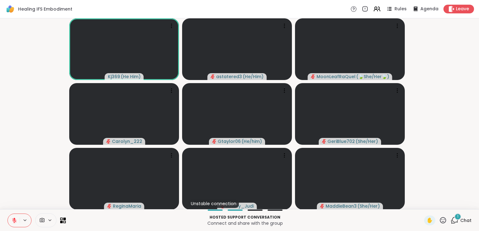
click at [457, 218] on span "1" at bounding box center [457, 216] width 1 height 5
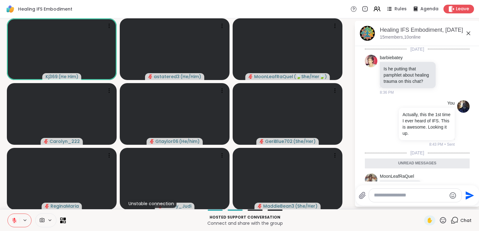
scroll to position [28, 0]
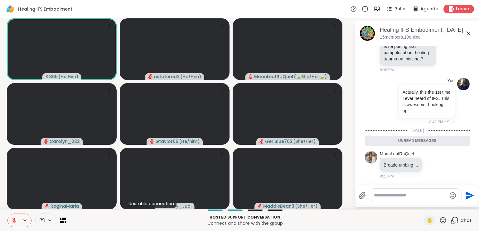
click at [465, 33] on icon at bounding box center [468, 33] width 7 height 7
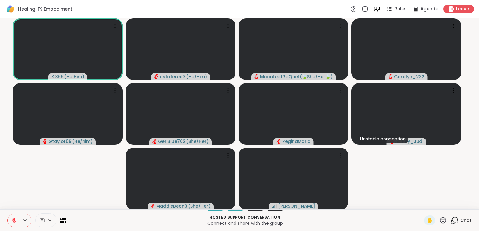
click at [455, 221] on div "Chat" at bounding box center [461, 221] width 21 height 10
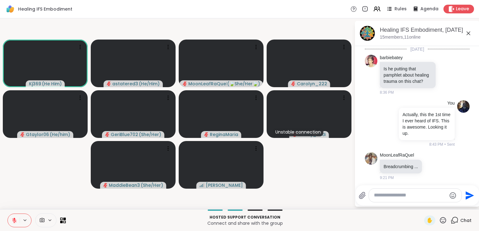
scroll to position [7, 0]
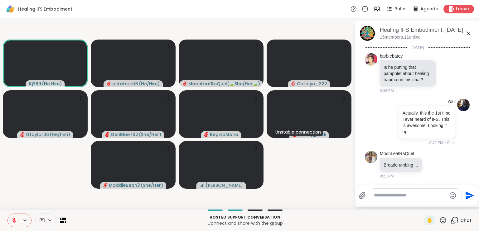
click at [417, 199] on div at bounding box center [415, 195] width 93 height 13
click at [414, 198] on textarea "Type your message" at bounding box center [410, 195] width 73 height 7
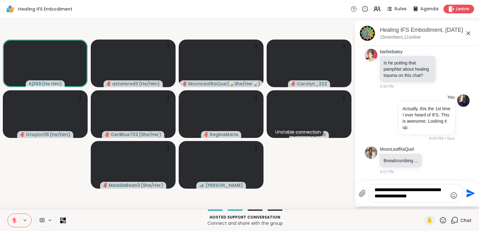
type textarea "**********"
click at [470, 196] on icon "Send" at bounding box center [470, 194] width 10 height 10
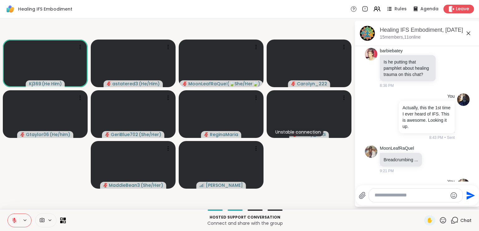
scroll to position [52, 0]
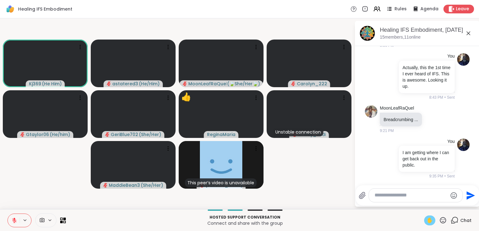
click at [427, 221] on span "✋" at bounding box center [430, 220] width 6 height 7
click at [427, 223] on span "✋" at bounding box center [430, 220] width 6 height 7
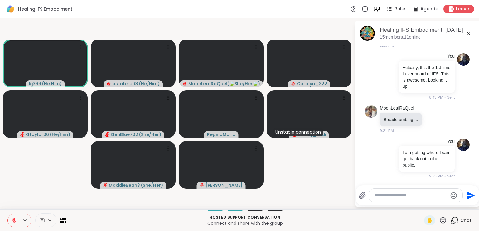
click at [439, 220] on icon at bounding box center [443, 221] width 8 height 8
click at [435, 205] on span "👍" at bounding box center [438, 204] width 6 height 7
click at [440, 221] on icon at bounding box center [443, 220] width 6 height 6
click at [422, 206] on span "❤️" at bounding box center [425, 204] width 6 height 7
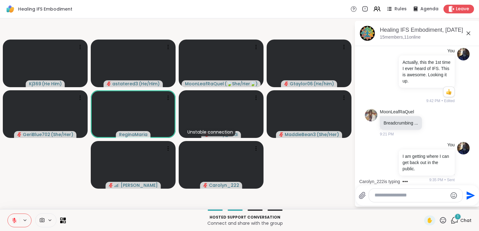
scroll to position [131, 0]
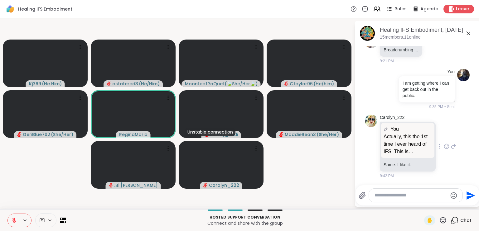
click at [444, 148] on icon at bounding box center [447, 146] width 6 height 6
click at [428, 141] on button "Select Reaction: Thumbs up" at bounding box center [433, 136] width 12 height 12
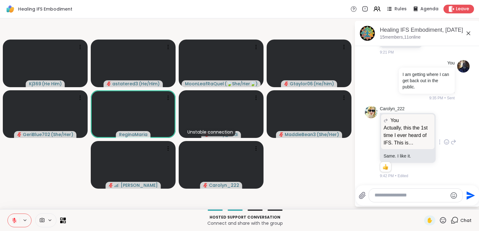
click at [388, 195] on textarea "Type your message" at bounding box center [411, 195] width 73 height 7
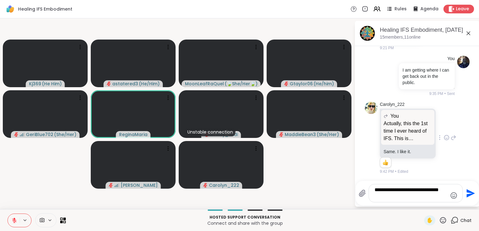
type textarea "**********"
click at [470, 191] on icon "Send" at bounding box center [470, 194] width 10 height 10
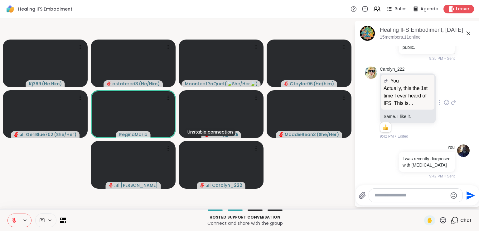
click at [413, 194] on textarea "Type your message" at bounding box center [411, 195] width 73 height 7
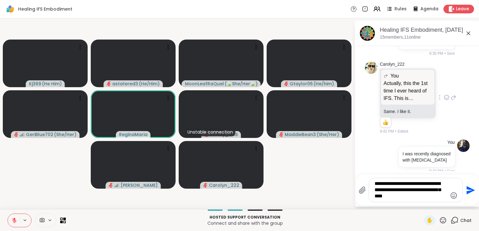
type textarea "**********"
click at [469, 191] on icon "Send" at bounding box center [470, 191] width 10 height 10
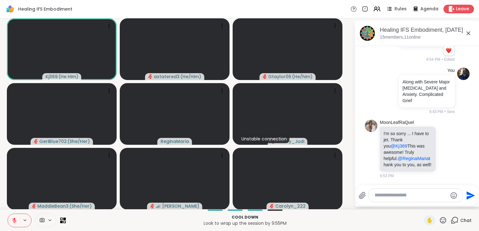
scroll to position [326, 0]
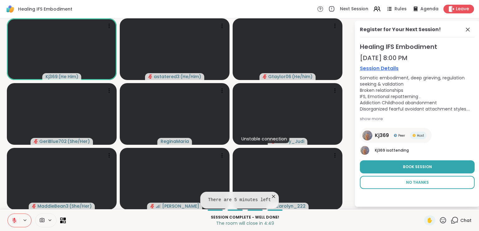
click at [420, 186] on button "No Thanks" at bounding box center [417, 182] width 115 height 13
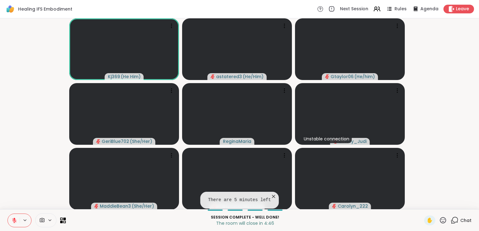
click at [452, 224] on icon at bounding box center [455, 221] width 8 height 8
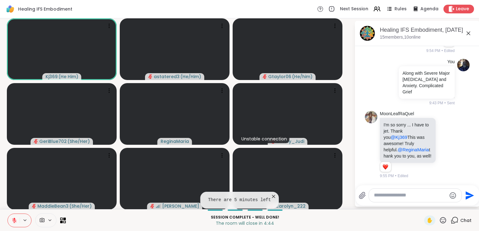
click at [407, 197] on textarea "Type your message" at bounding box center [410, 195] width 73 height 7
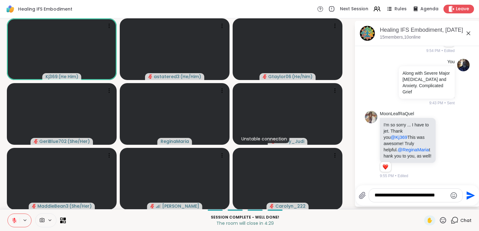
type textarea "**********"
click at [465, 193] on icon "Send" at bounding box center [470, 196] width 10 height 10
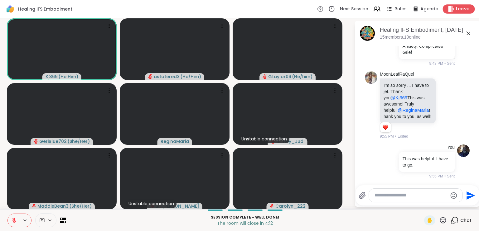
click at [456, 12] on span "Leave" at bounding box center [463, 9] width 14 height 7
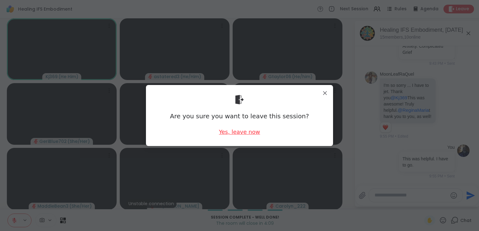
click at [239, 135] on div "Yes, leave now" at bounding box center [239, 132] width 41 height 8
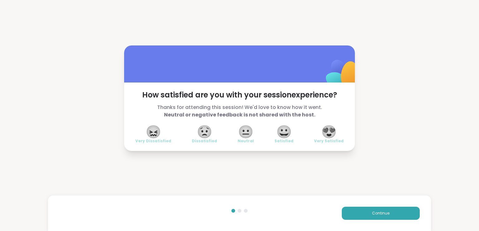
click at [324, 134] on span "😍" at bounding box center [329, 131] width 16 height 11
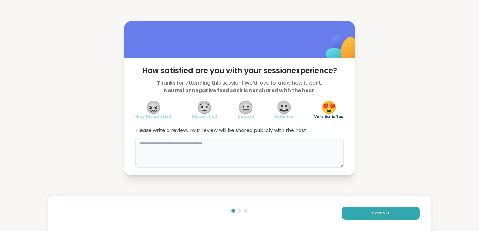
click at [253, 162] on textarea at bounding box center [239, 153] width 208 height 30
type textarea "**********"
click at [399, 212] on button "Continue" at bounding box center [381, 213] width 78 height 13
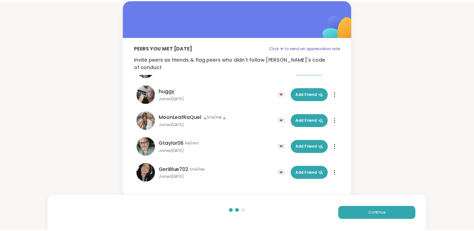
scroll to position [196, 0]
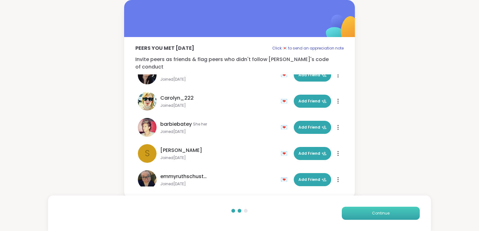
click at [384, 207] on button "Continue" at bounding box center [381, 213] width 78 height 13
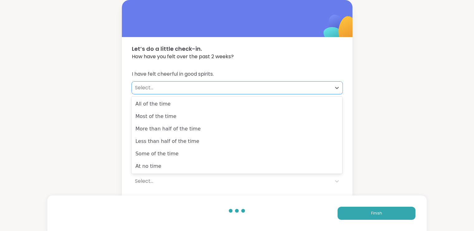
click at [178, 86] on div "Select..." at bounding box center [231, 87] width 193 height 7
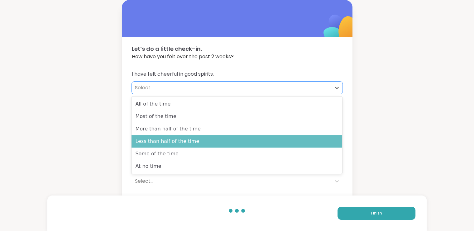
click at [179, 138] on div "Less than half of the time" at bounding box center [237, 141] width 211 height 12
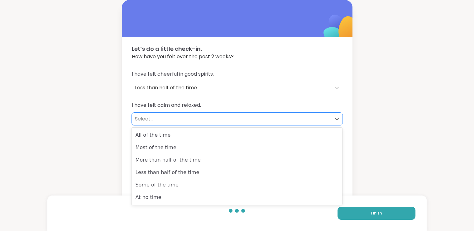
click at [172, 124] on div "Select..." at bounding box center [232, 119] width 200 height 12
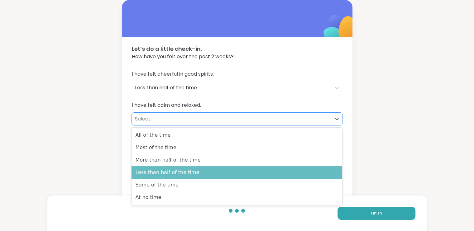
click at [173, 172] on div "Less than half of the time" at bounding box center [237, 173] width 211 height 12
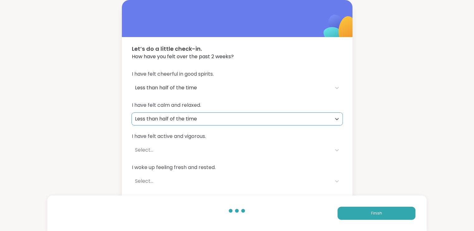
click at [170, 150] on div "Select..." at bounding box center [231, 150] width 193 height 7
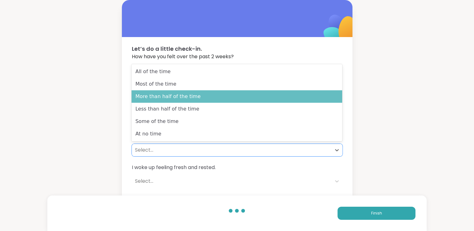
click at [181, 99] on div "More than half of the time" at bounding box center [237, 96] width 211 height 12
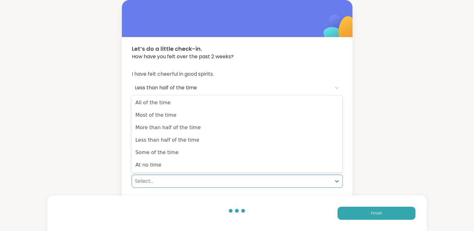
click at [165, 182] on div "Select..." at bounding box center [231, 181] width 193 height 7
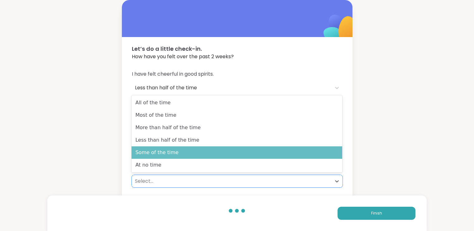
click at [169, 152] on div "Some of the time" at bounding box center [237, 153] width 211 height 12
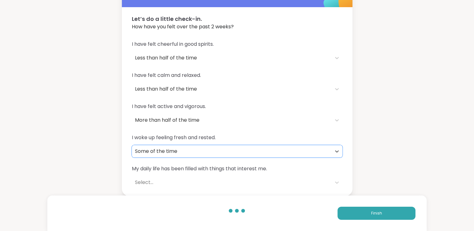
scroll to position [30, 0]
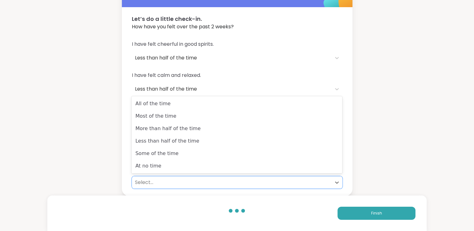
click at [187, 179] on div "Select..." at bounding box center [231, 182] width 193 height 7
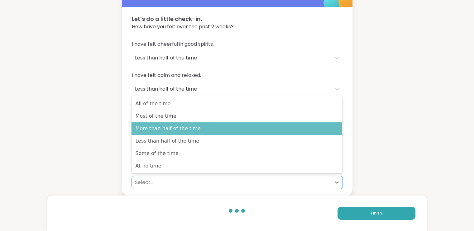
click at [183, 134] on div "More than half of the time" at bounding box center [237, 129] width 211 height 12
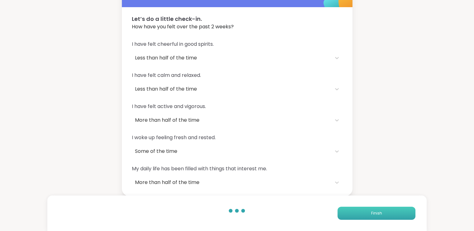
click at [371, 212] on button "Finish" at bounding box center [377, 213] width 78 height 13
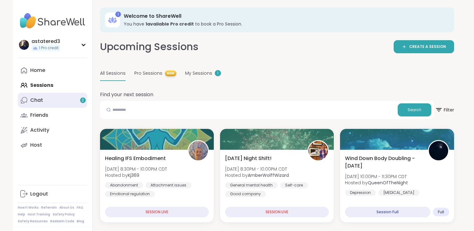
click at [41, 101] on div "Chat 2" at bounding box center [36, 100] width 13 height 7
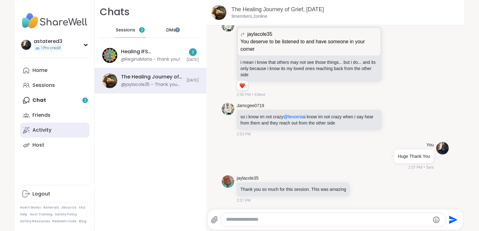
click at [40, 131] on div "Activity" at bounding box center [41, 130] width 19 height 7
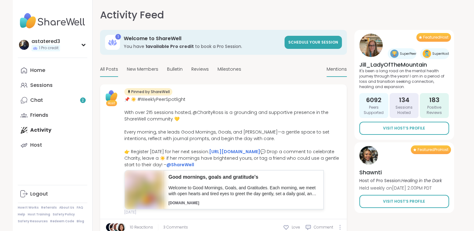
click at [339, 70] on span "Mentions" at bounding box center [337, 69] width 20 height 7
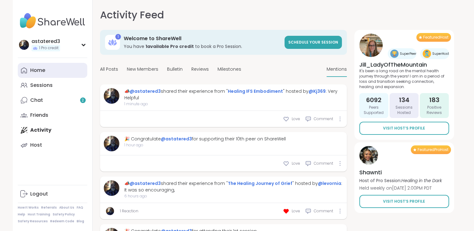
click at [44, 70] on div "Home" at bounding box center [37, 70] width 15 height 7
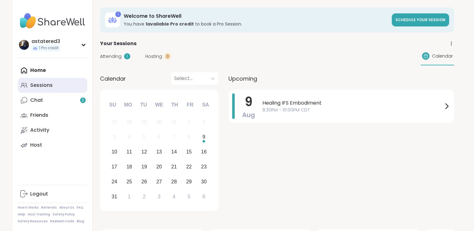
click at [44, 87] on div "Sessions" at bounding box center [41, 85] width 22 height 7
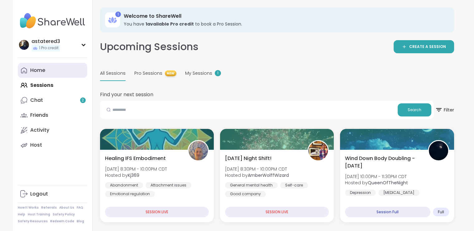
click at [41, 70] on div "Home" at bounding box center [37, 70] width 15 height 7
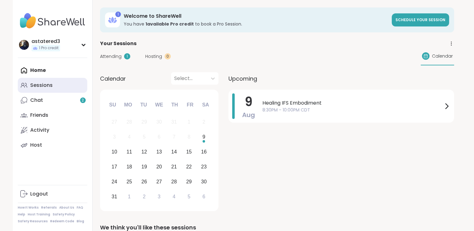
click at [49, 90] on link "Sessions" at bounding box center [53, 85] width 70 height 15
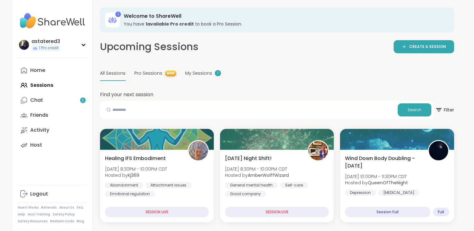
scroll to position [202, 0]
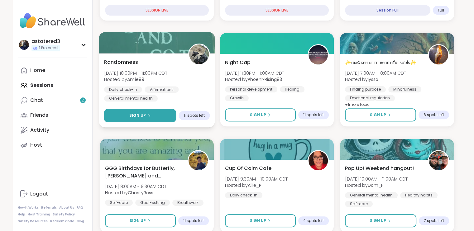
click at [165, 115] on button "Sign Up" at bounding box center [140, 115] width 72 height 13
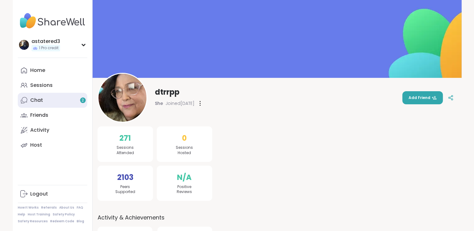
click at [40, 100] on div "Chat 2" at bounding box center [36, 100] width 13 height 7
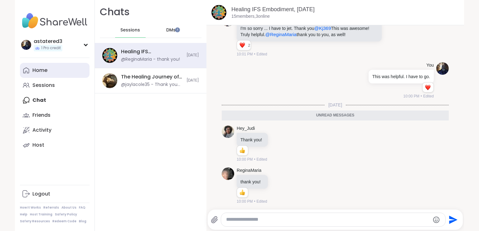
click at [44, 75] on link "Home" at bounding box center [55, 70] width 70 height 15
